Goal: Find specific page/section: Find specific page/section

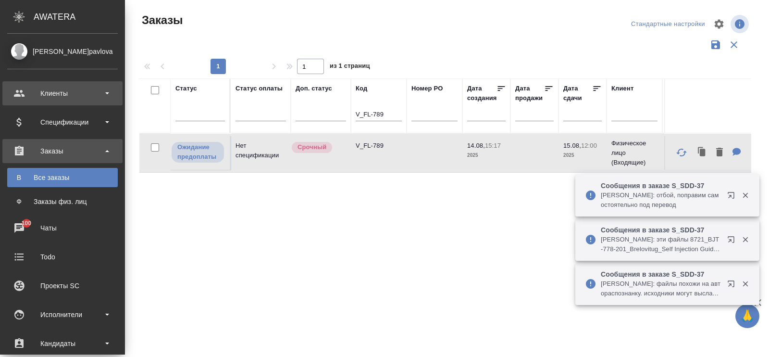
click at [68, 94] on div "Клиенты" at bounding box center [62, 93] width 111 height 14
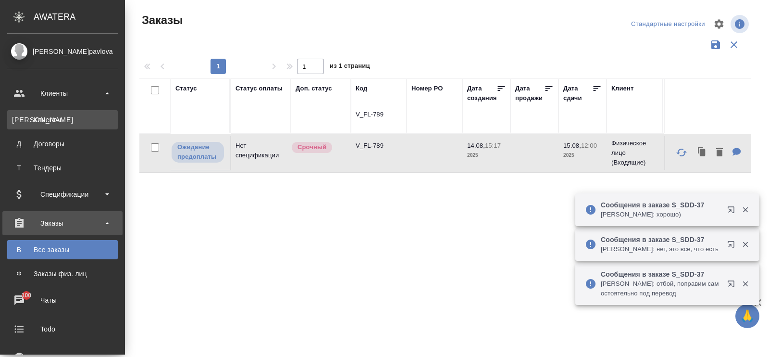
click at [49, 120] on div "Клиенты" at bounding box center [62, 120] width 101 height 10
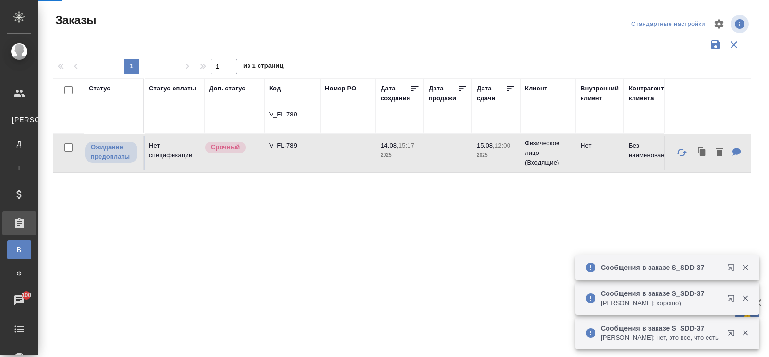
select select "RU"
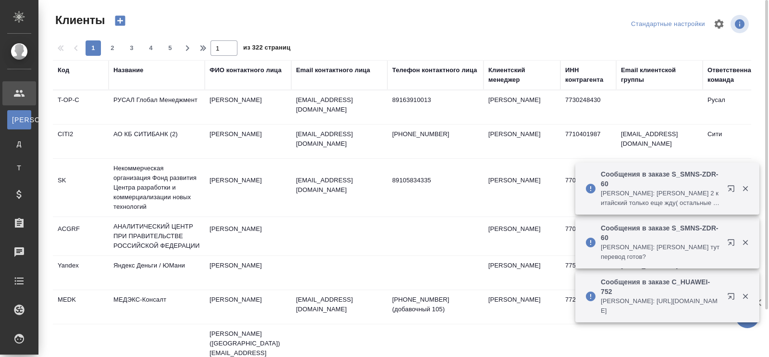
click at [123, 71] on div "Название" at bounding box center [128, 70] width 30 height 10
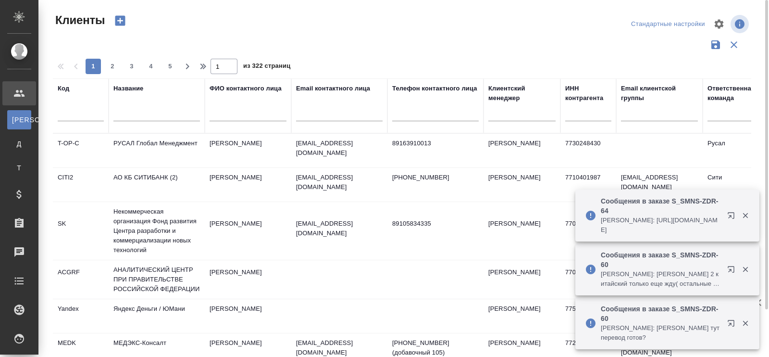
click at [127, 116] on input "text" at bounding box center [156, 115] width 87 height 12
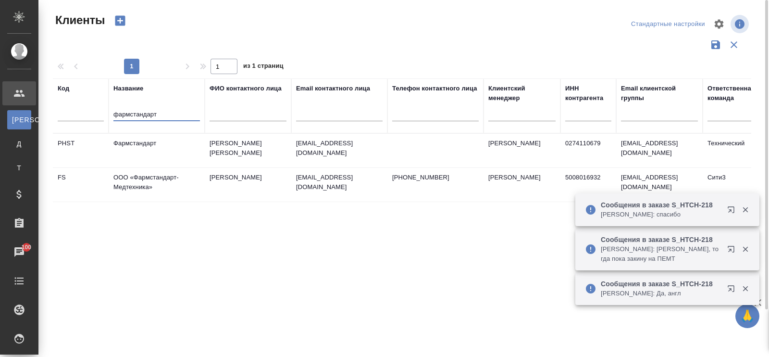
type input "фармстандарт"
click at [153, 144] on td "Фармстандарт" at bounding box center [157, 151] width 96 height 34
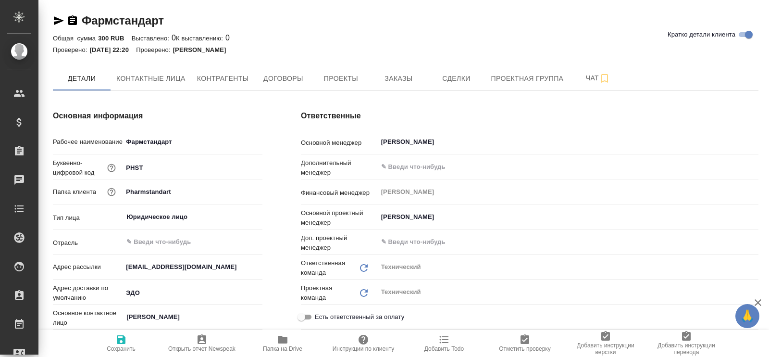
type textarea "x"
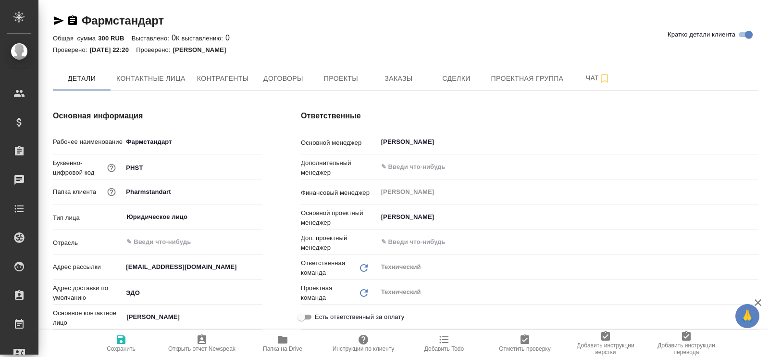
type textarea "x"
